Goal: Information Seeking & Learning: Understand process/instructions

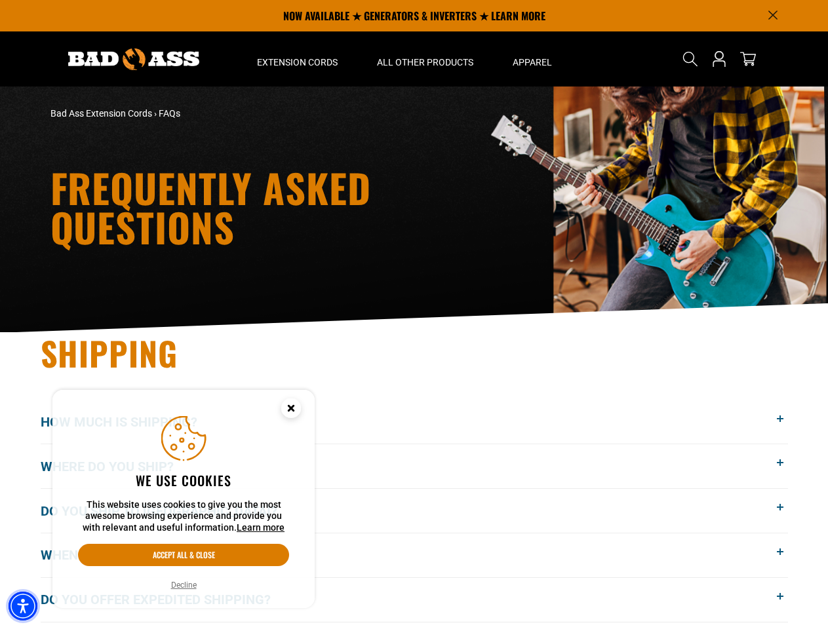
click at [23, 606] on img "Accessibility Menu" at bounding box center [23, 606] width 29 height 29
